Goal: Task Accomplishment & Management: Manage account settings

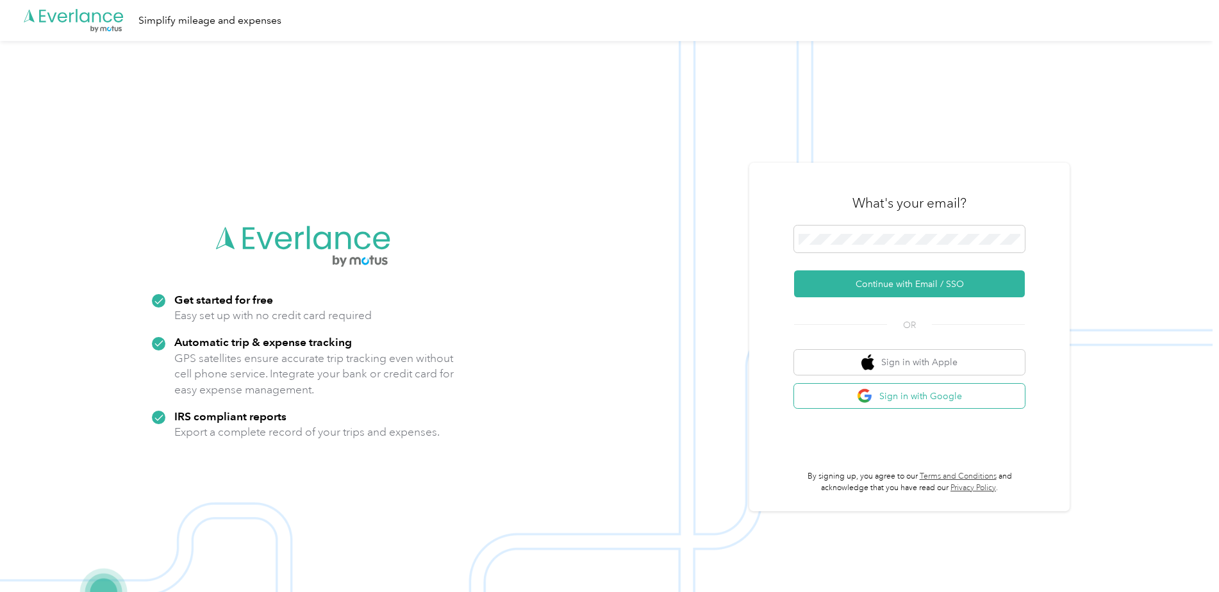
click at [939, 394] on button "Sign in with Google" at bounding box center [909, 396] width 231 height 25
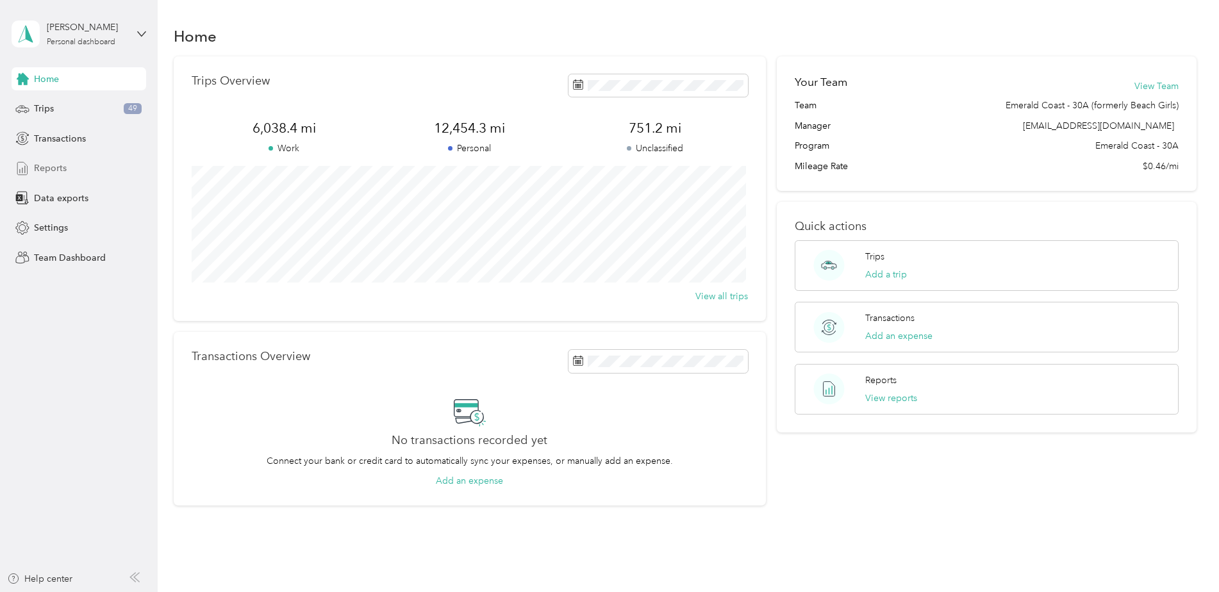
click at [60, 168] on span "Reports" at bounding box center [50, 168] width 33 height 13
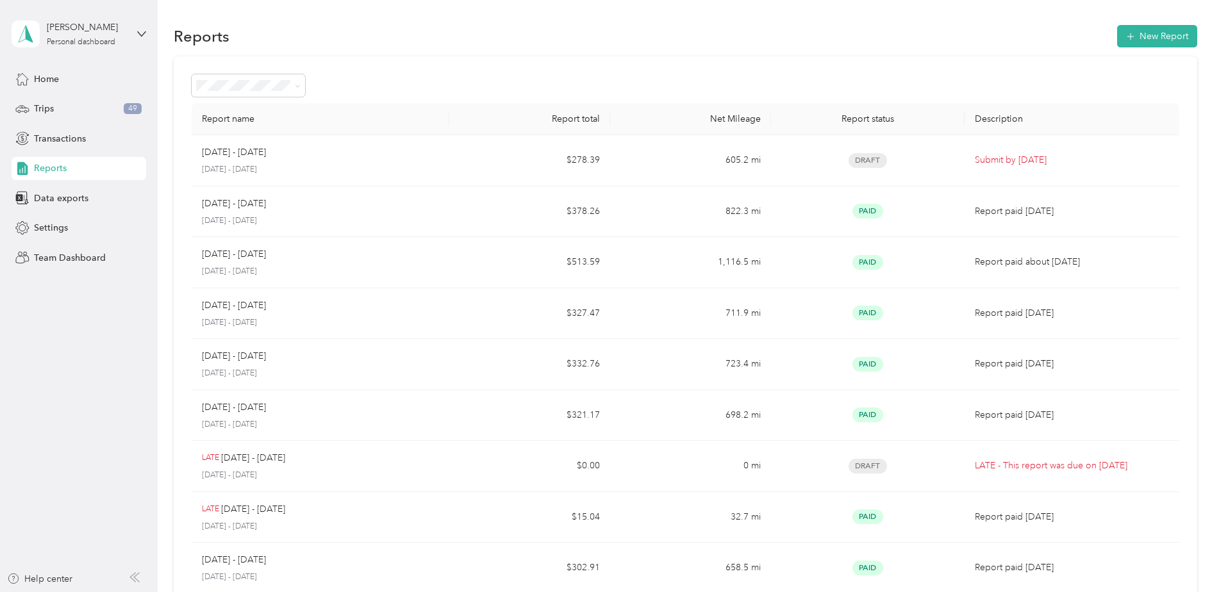
click at [146, 27] on div "[PERSON_NAME] Personal dashboard" at bounding box center [79, 34] width 135 height 45
click at [119, 113] on div "Team dashboard Personal dashboard Log out" at bounding box center [147, 134] width 252 height 81
click at [144, 32] on icon at bounding box center [141, 33] width 9 height 9
click at [108, 103] on div "Team dashboard" at bounding box center [147, 105] width 252 height 22
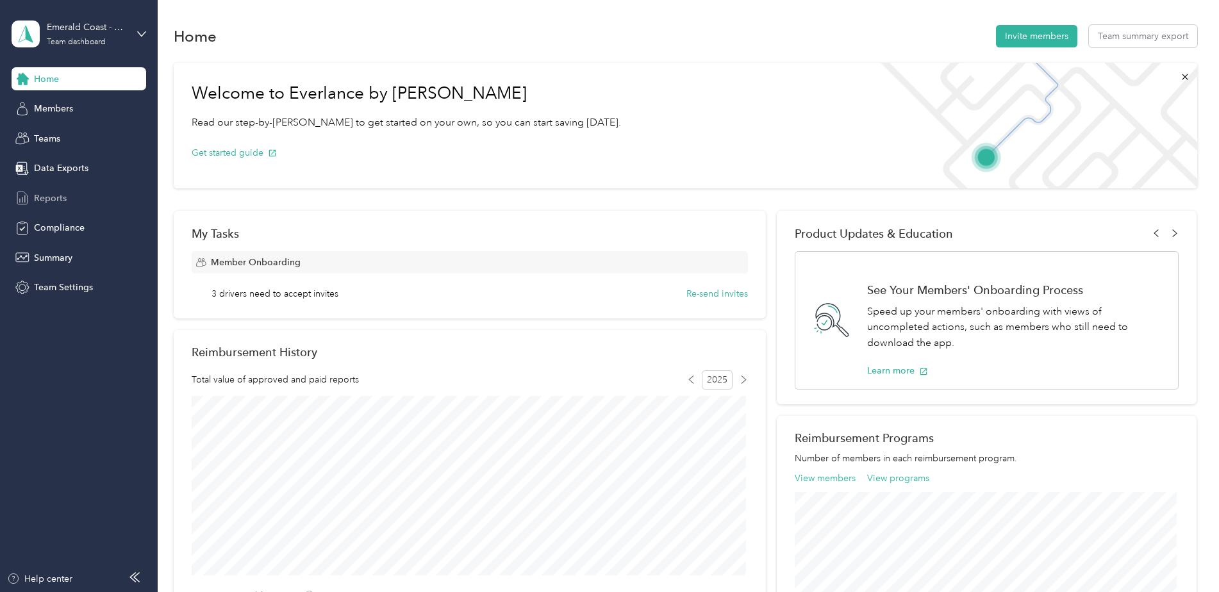
click at [79, 194] on div "Reports" at bounding box center [79, 198] width 135 height 23
